Goal: Find specific page/section: Find specific page/section

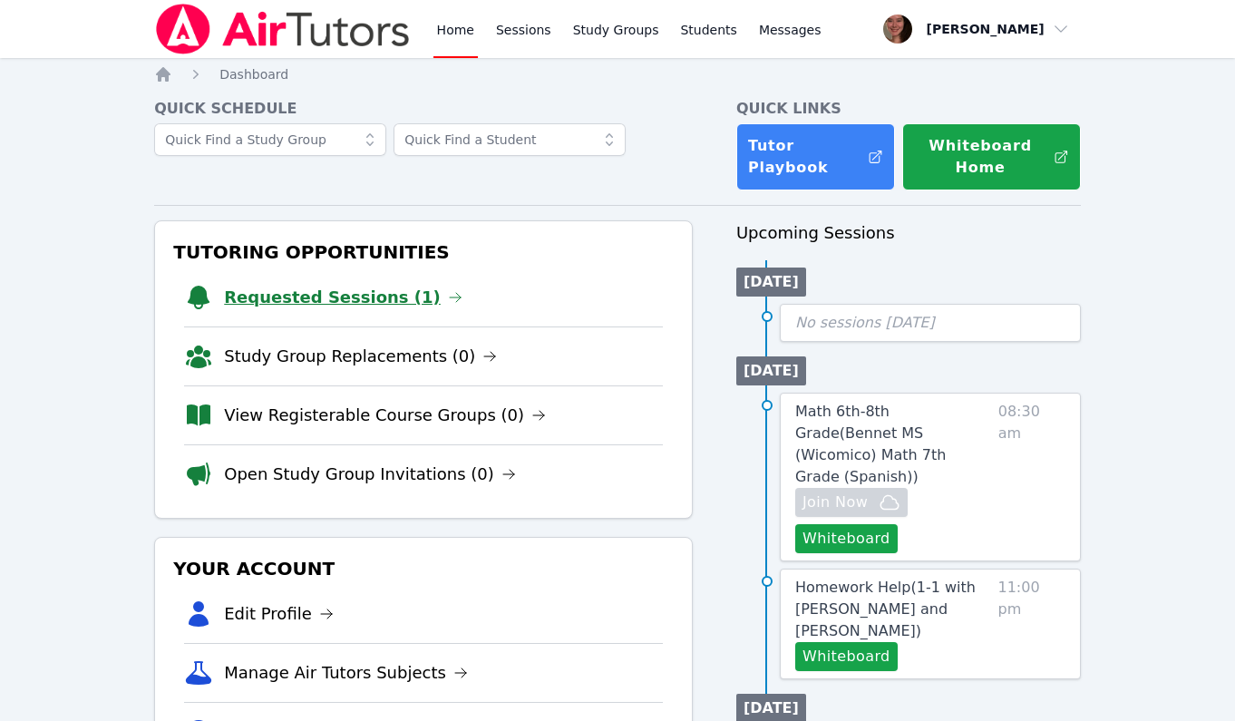
click at [376, 299] on link "Requested Sessions (1)" at bounding box center [343, 297] width 238 height 25
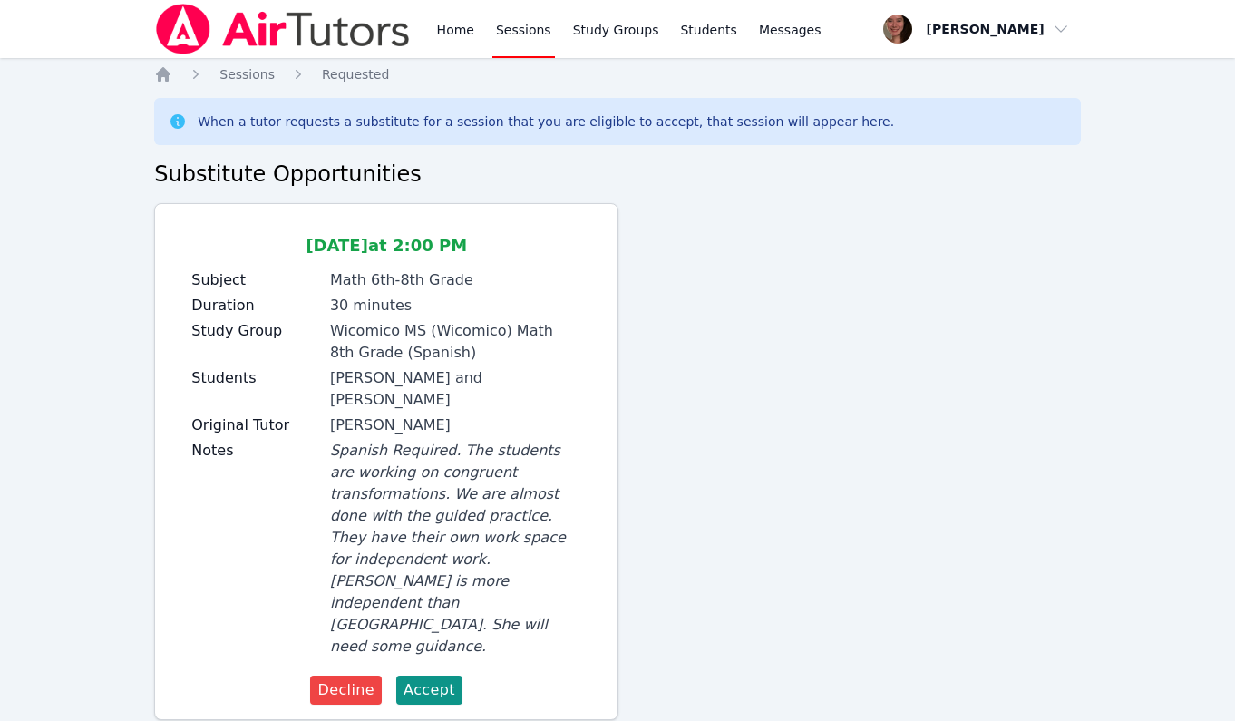
scroll to position [6, 0]
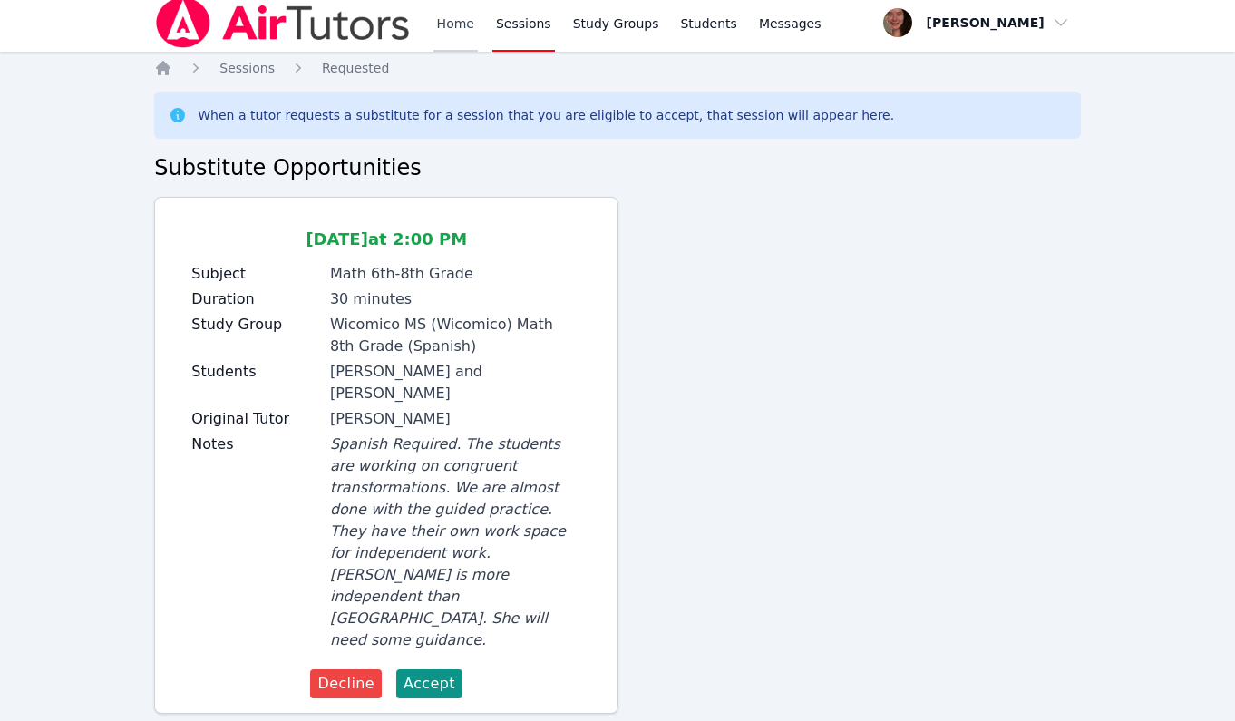
click at [436, 21] on link "Home" at bounding box center [455, 23] width 44 height 58
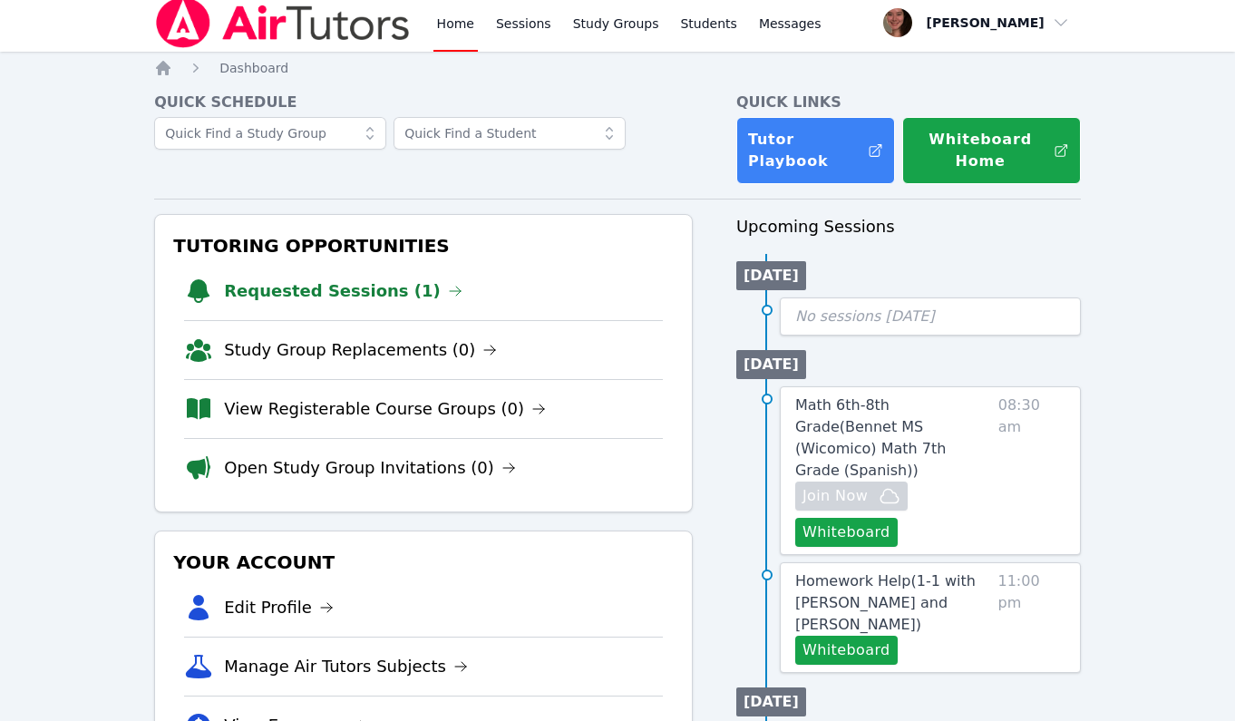
click at [326, 276] on li "Requested Sessions (1)" at bounding box center [423, 291] width 479 height 58
click at [326, 288] on link "Requested Sessions (1)" at bounding box center [343, 290] width 238 height 25
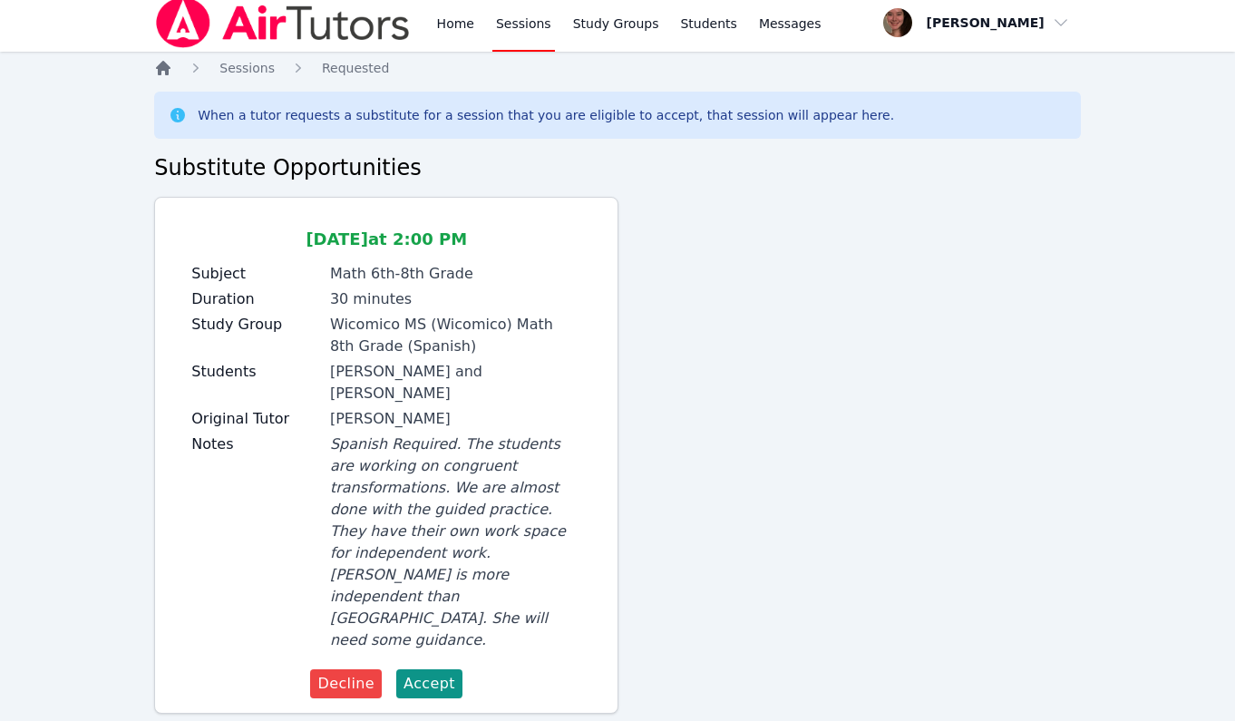
click at [167, 69] on icon "Breadcrumb" at bounding box center [163, 68] width 15 height 15
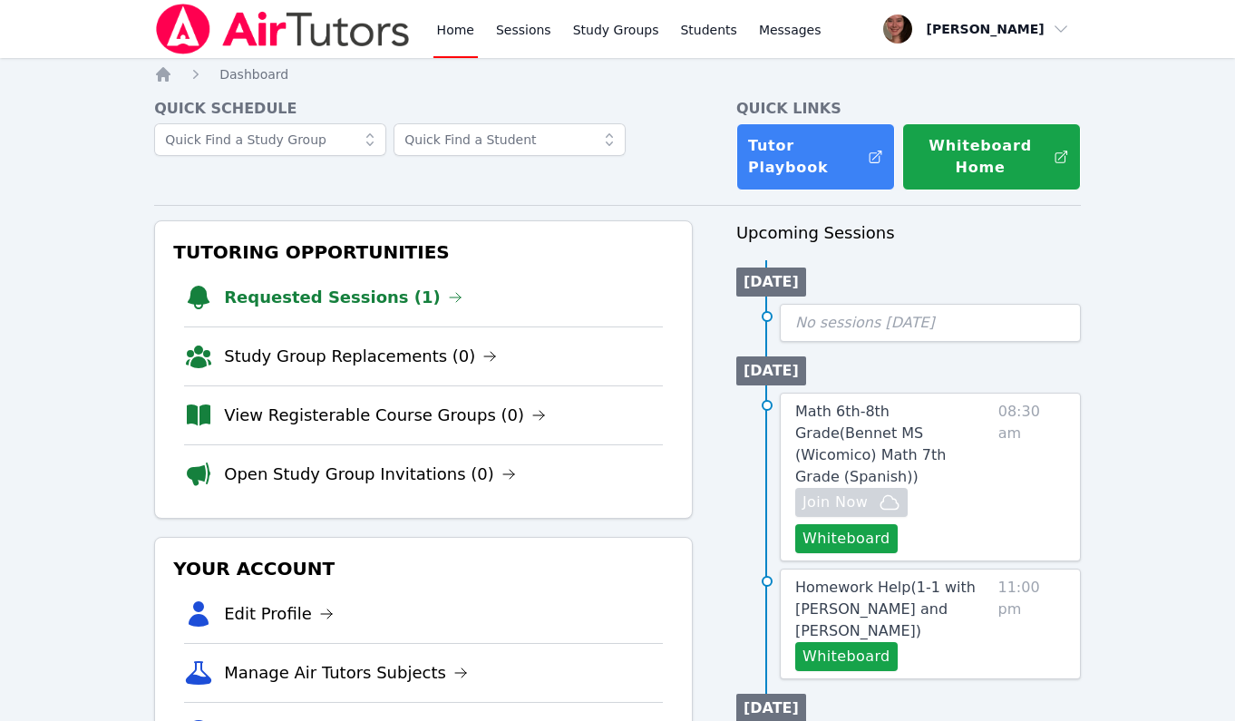
click at [363, 301] on link "Requested Sessions (1)" at bounding box center [343, 297] width 238 height 25
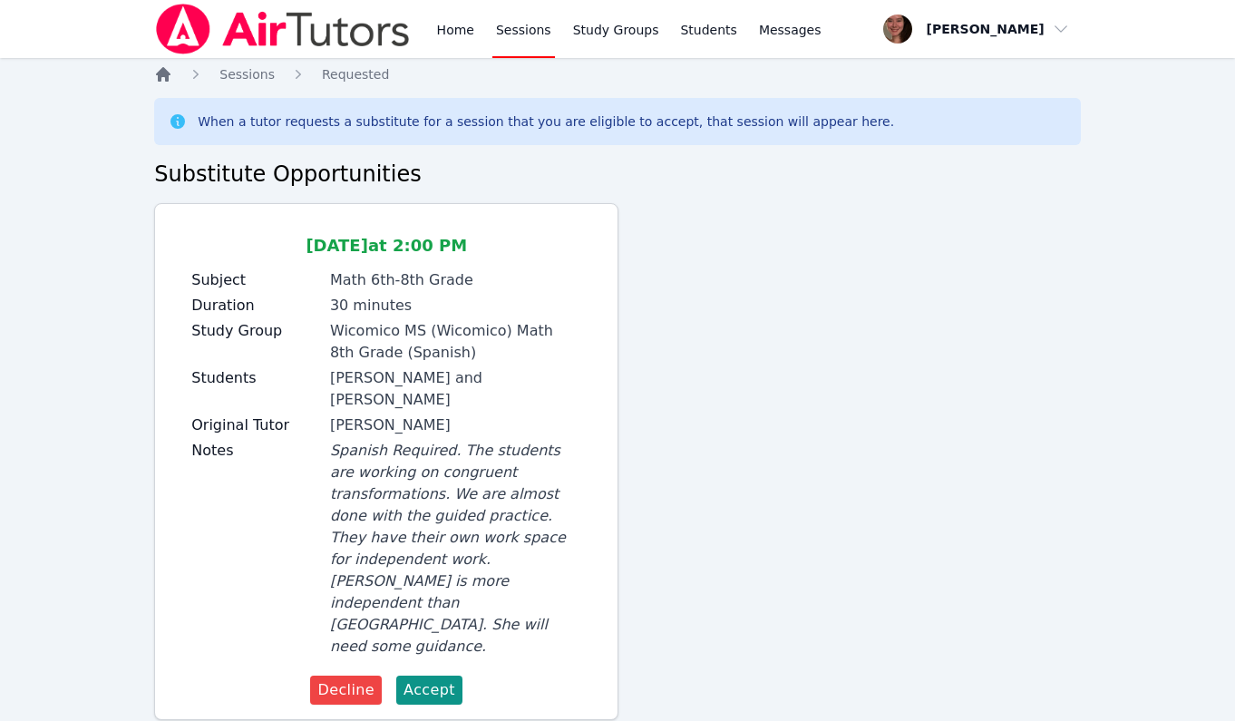
click at [166, 72] on icon "Breadcrumb" at bounding box center [163, 74] width 15 height 15
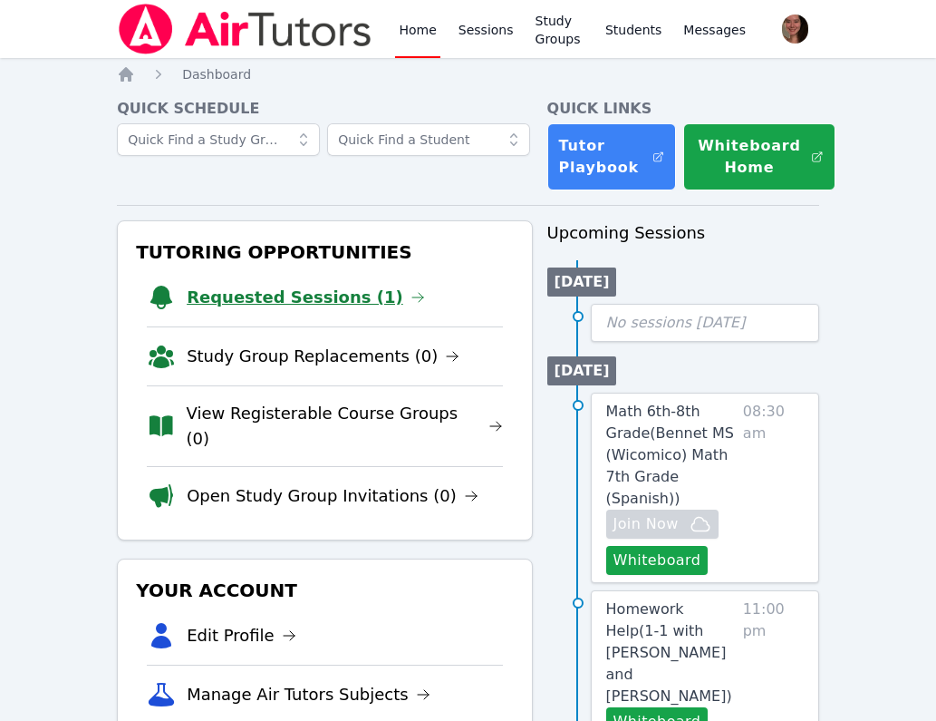
click at [272, 296] on link "Requested Sessions (1)" at bounding box center [306, 297] width 238 height 25
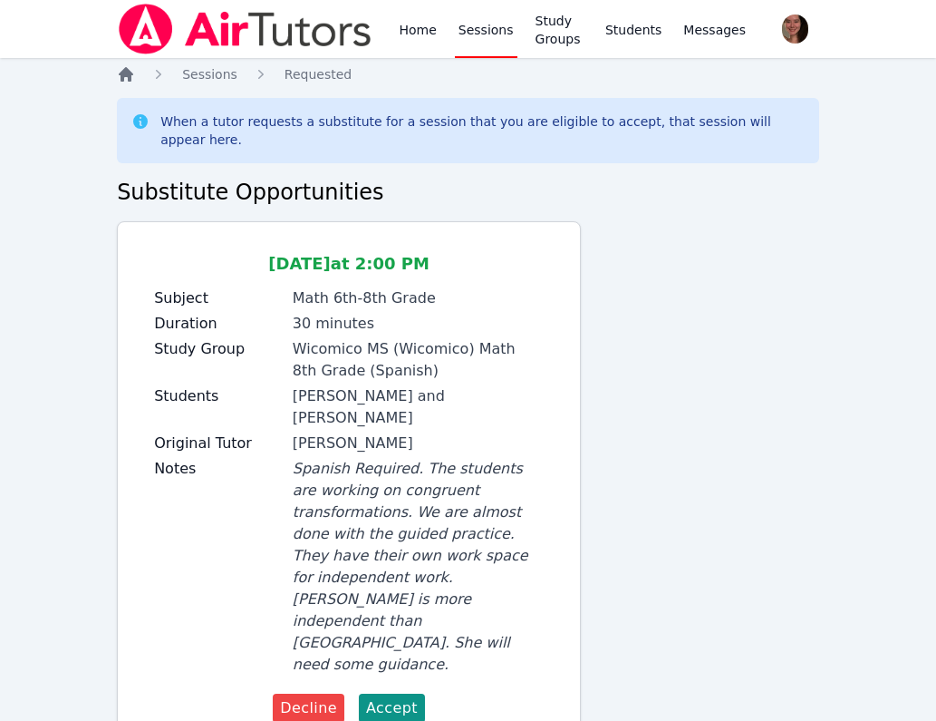
click at [125, 79] on icon "Breadcrumb" at bounding box center [126, 74] width 18 height 18
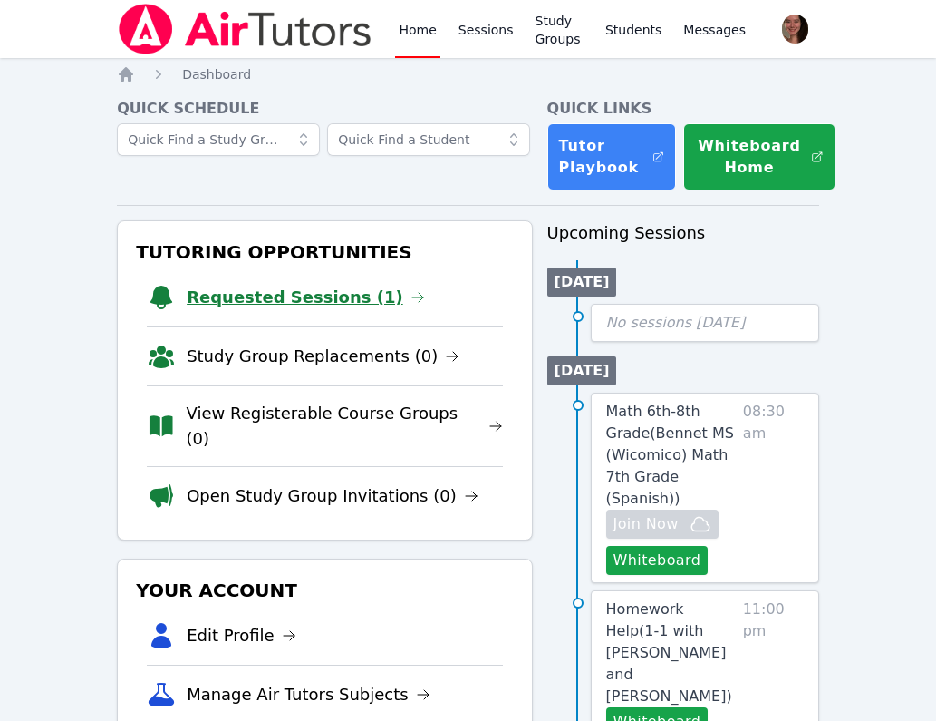
click at [324, 289] on link "Requested Sessions (1)" at bounding box center [306, 297] width 238 height 25
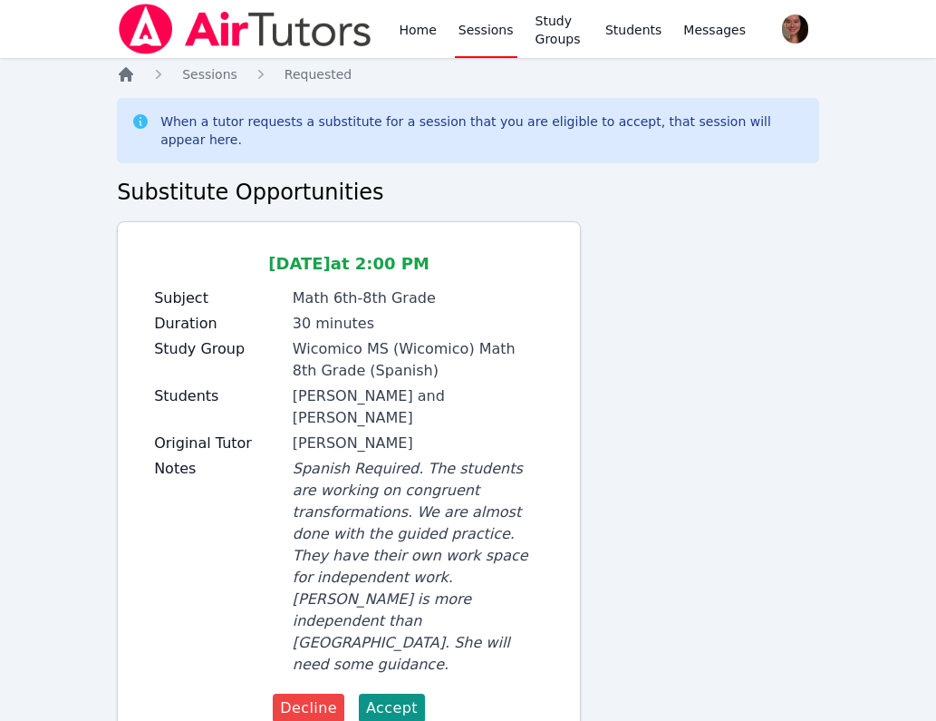
click at [131, 65] on icon "Breadcrumb" at bounding box center [126, 74] width 18 height 18
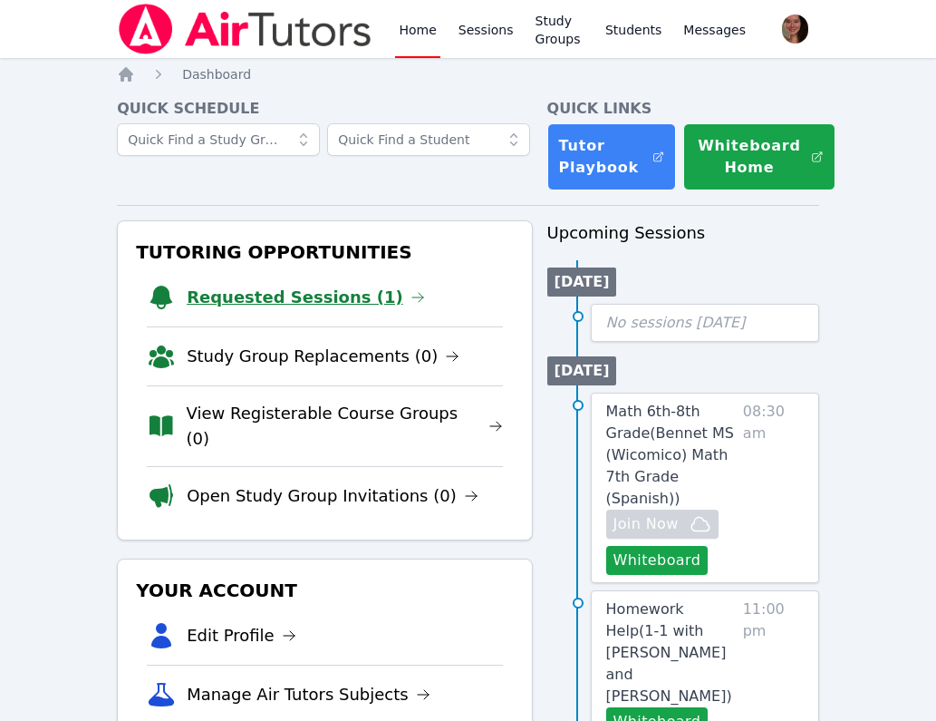
click at [213, 298] on link "Requested Sessions (1)" at bounding box center [306, 297] width 238 height 25
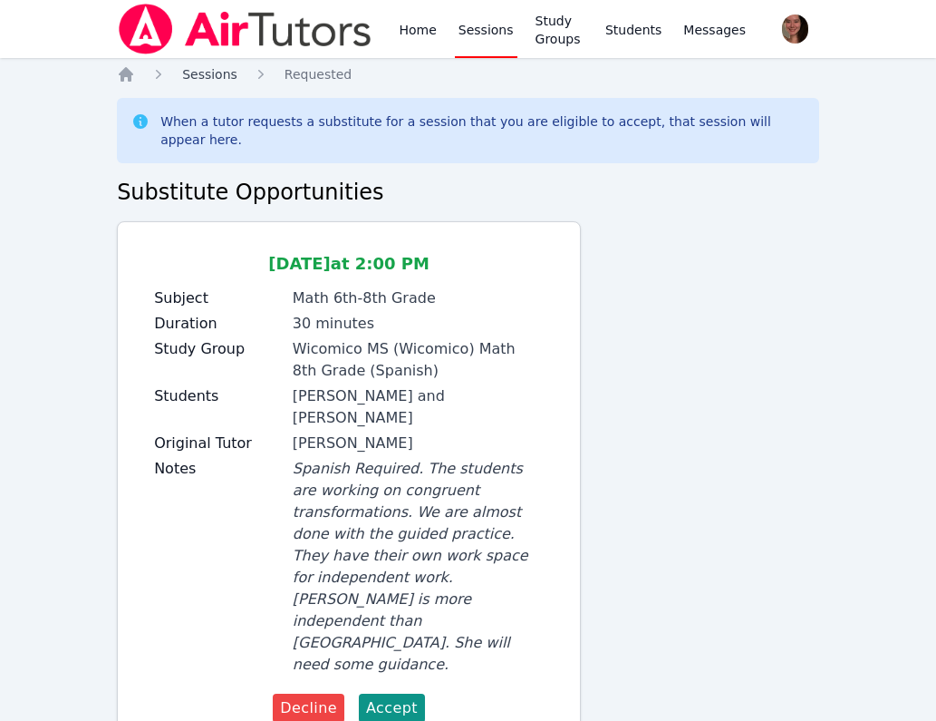
click at [205, 73] on span "Sessions" at bounding box center [209, 74] width 55 height 15
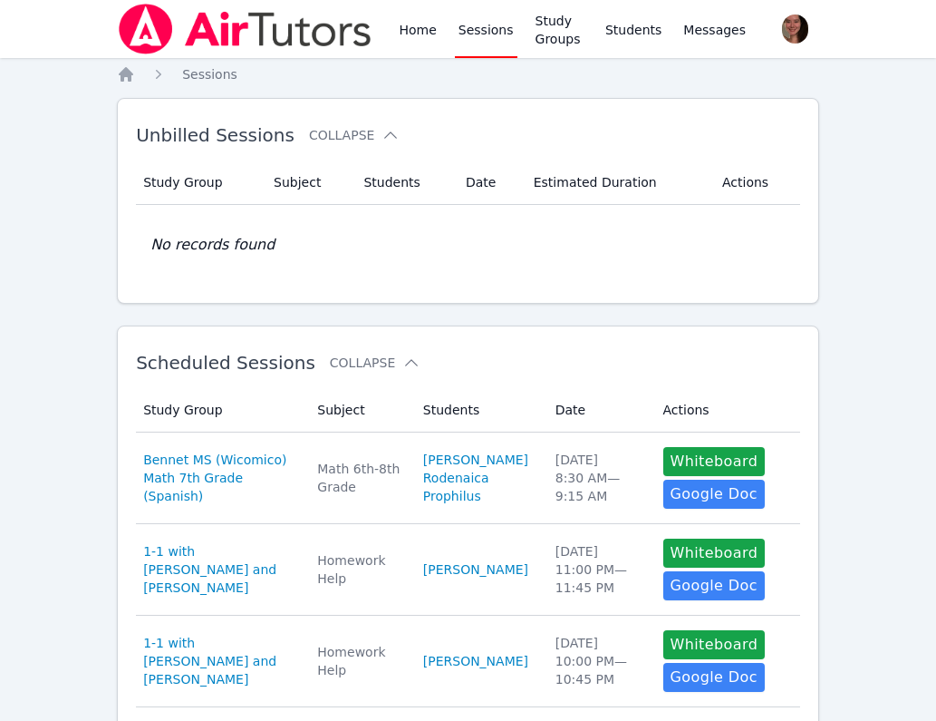
click at [150, 71] on icon "Breadcrumb" at bounding box center [159, 74] width 18 height 18
click at [128, 71] on icon "Breadcrumb" at bounding box center [126, 74] width 15 height 15
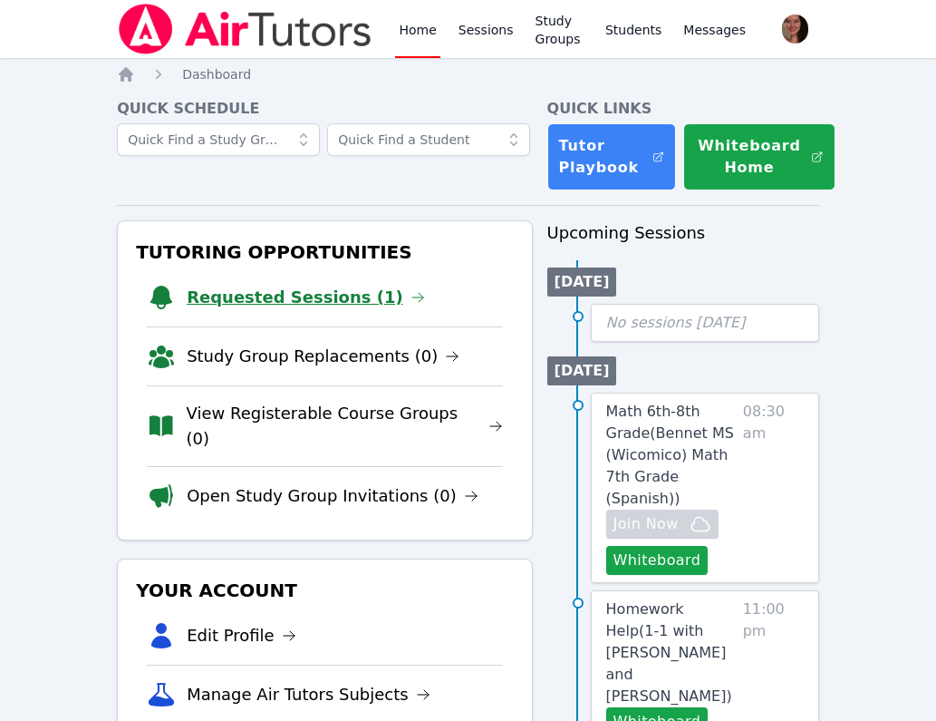
click at [234, 293] on link "Requested Sessions (1)" at bounding box center [306, 297] width 238 height 25
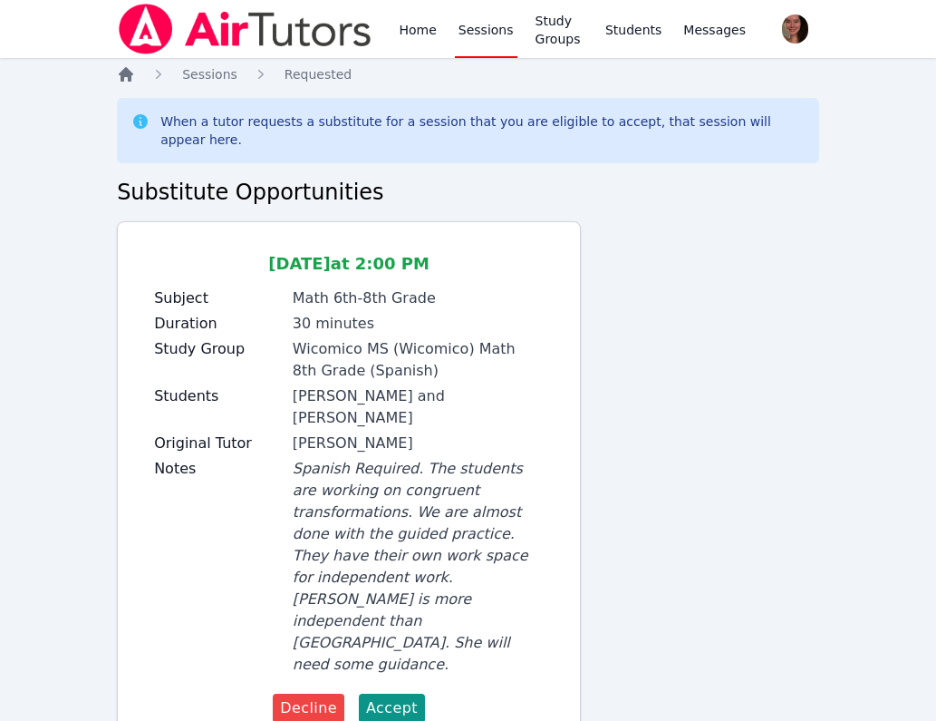
click at [132, 78] on icon "Breadcrumb" at bounding box center [126, 74] width 18 height 18
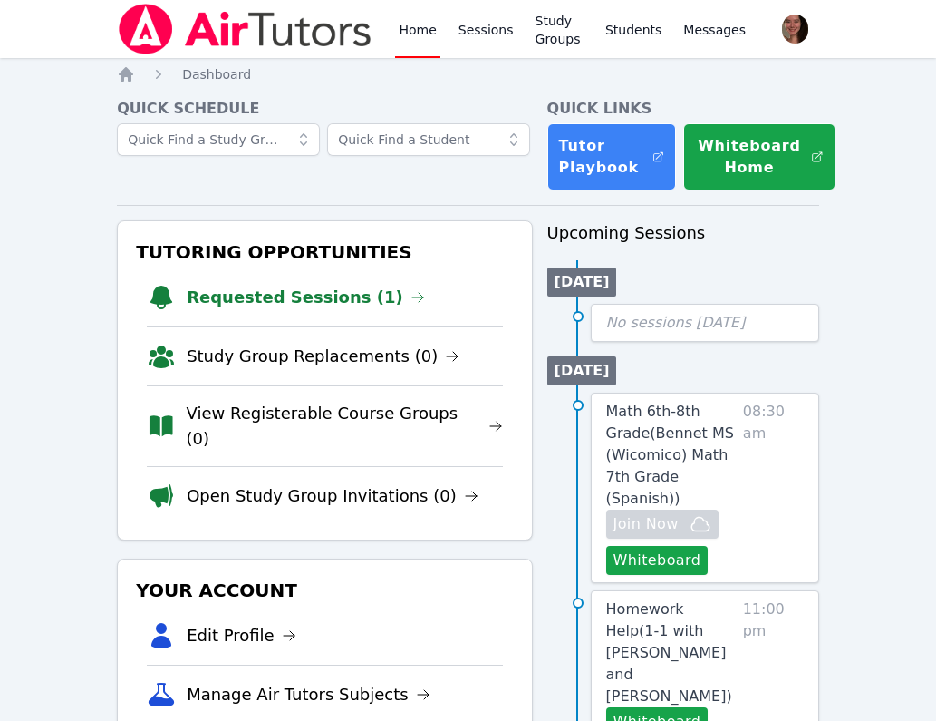
click at [203, 283] on li "Requested Sessions (1)" at bounding box center [324, 297] width 355 height 58
click at [211, 299] on link "Requested Sessions (1)" at bounding box center [306, 297] width 238 height 25
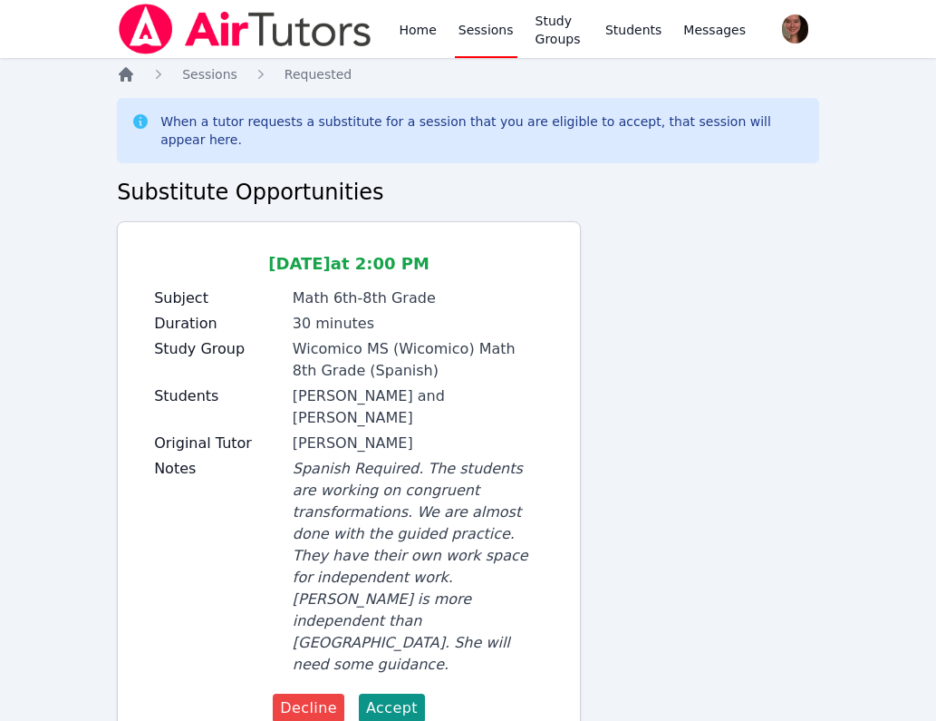
click at [117, 74] on icon "Breadcrumb" at bounding box center [126, 74] width 18 height 18
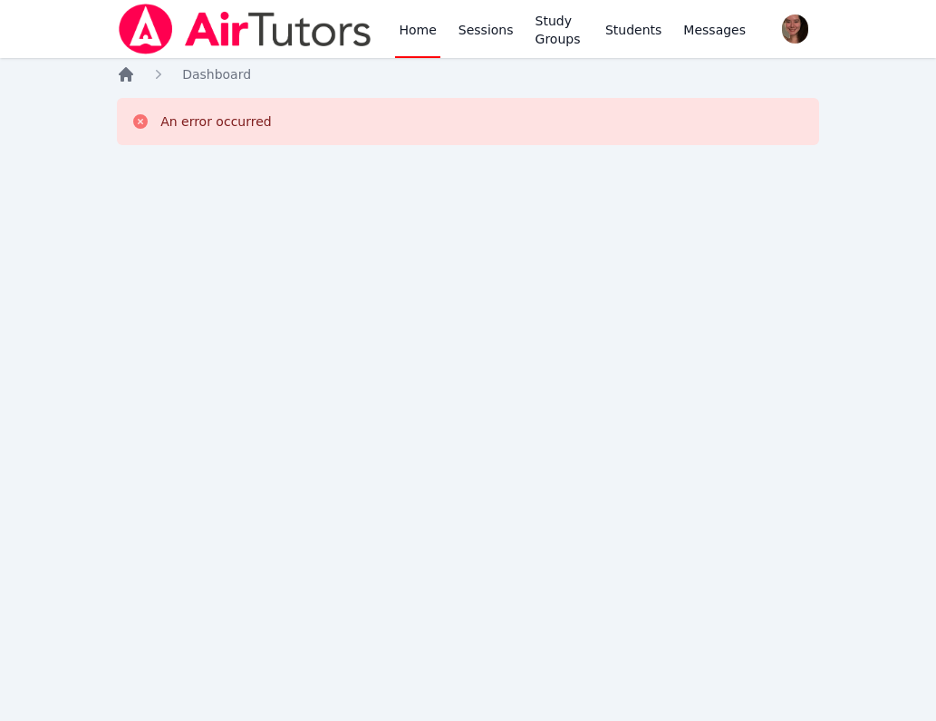
click at [131, 65] on icon "Breadcrumb" at bounding box center [126, 74] width 18 height 18
